Goal: Task Accomplishment & Management: Use online tool/utility

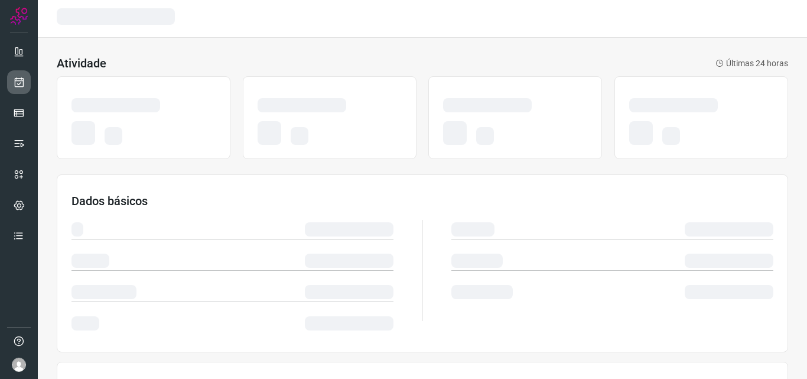
click at [28, 74] on link at bounding box center [19, 82] width 24 height 24
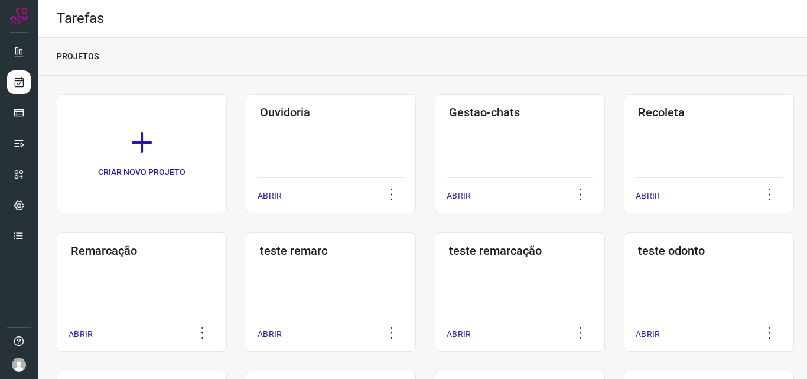
click at [121, 263] on div "Remarcação ABRIR" at bounding box center [142, 291] width 170 height 119
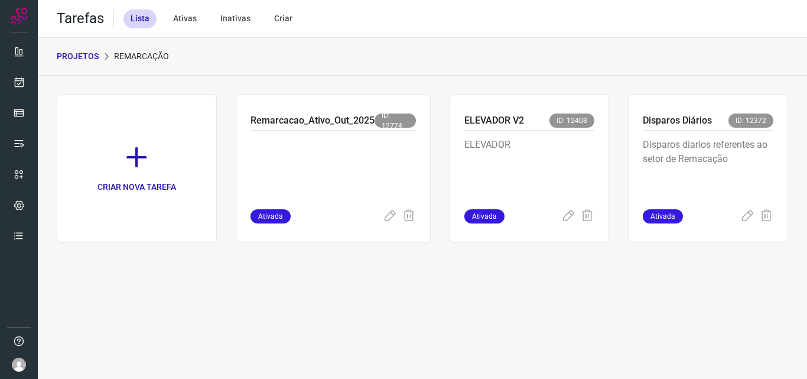
click at [537, 141] on p "ELEVADOR" at bounding box center [529, 167] width 131 height 59
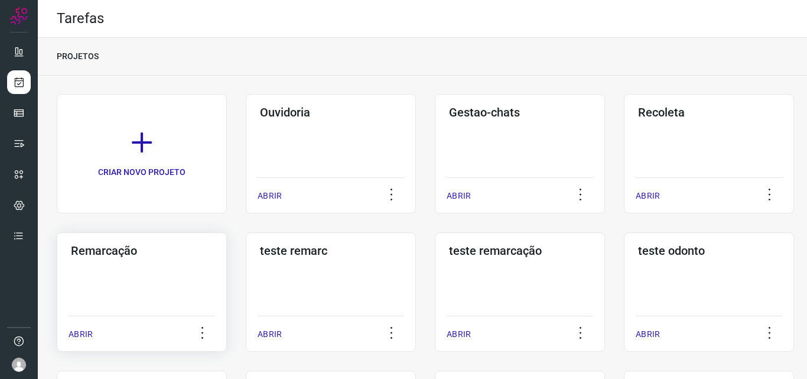
click at [132, 282] on div "Remarcação ABRIR" at bounding box center [142, 291] width 170 height 119
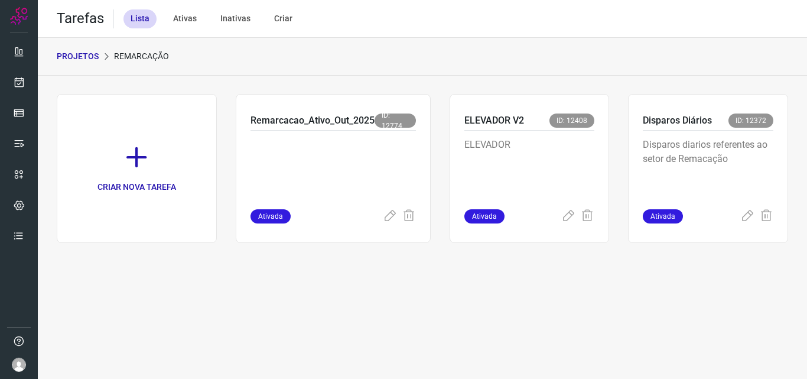
click at [558, 161] on p "ELEVADOR" at bounding box center [529, 167] width 131 height 59
click at [721, 155] on p "Disparos diarios referentes ao setor de Remacação" at bounding box center [708, 167] width 131 height 59
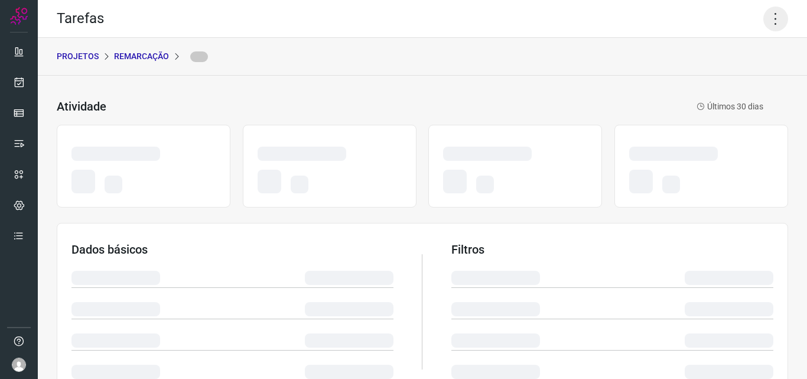
click at [763, 19] on icon at bounding box center [775, 18] width 25 height 25
click at [766, 17] on icon at bounding box center [775, 18] width 25 height 25
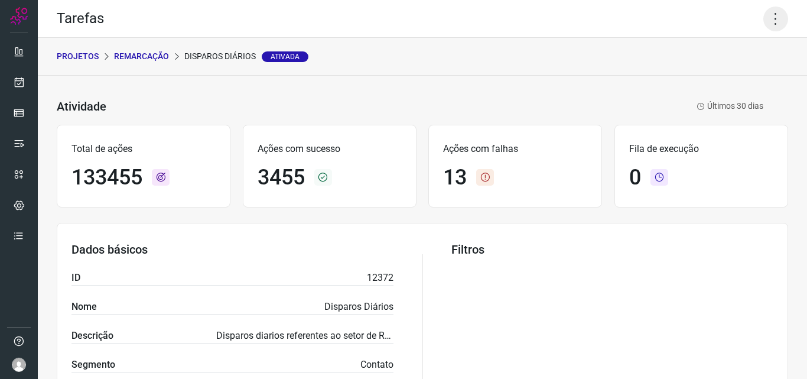
click at [765, 24] on icon at bounding box center [775, 18] width 25 height 25
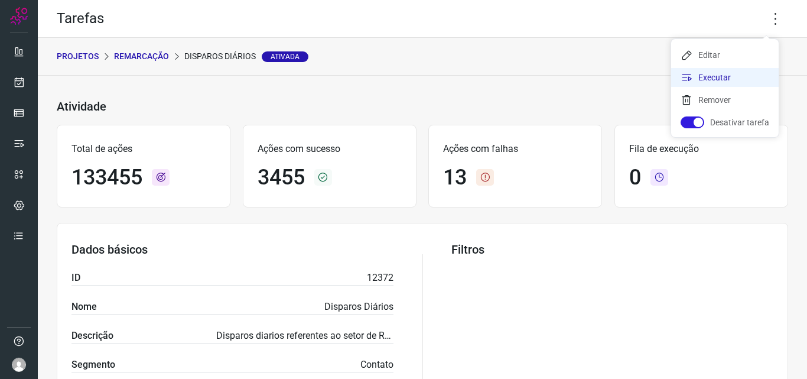
click at [739, 71] on li "Executar" at bounding box center [724, 77] width 107 height 19
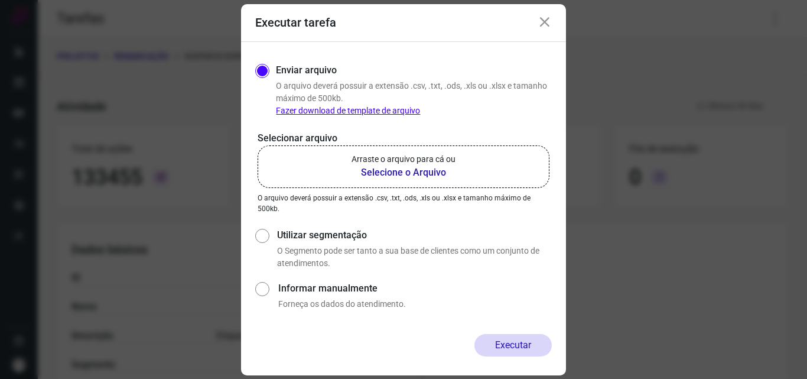
click at [402, 169] on b "Selecione o Arquivo" at bounding box center [403, 172] width 104 height 14
click at [0, 0] on input "Arraste o arquivo para cá ou Selecione o Arquivo" at bounding box center [0, 0] width 0 height 0
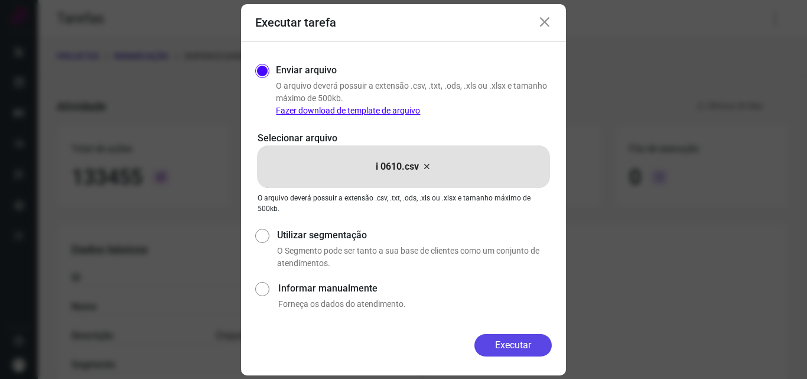
click at [495, 346] on button "Executar" at bounding box center [512, 345] width 77 height 22
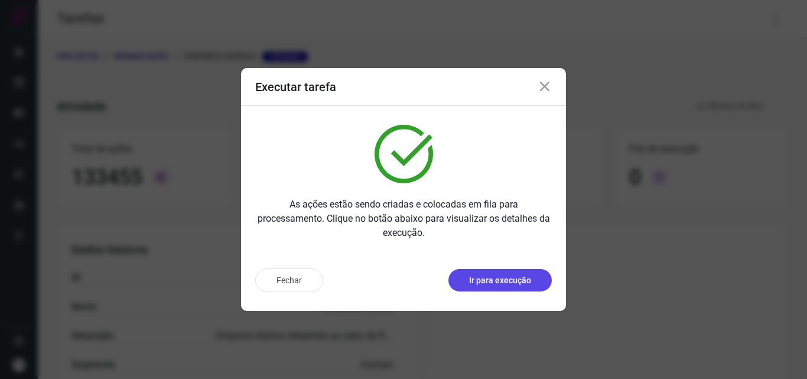
click at [528, 288] on button "Ir para execução" at bounding box center [499, 280] width 103 height 22
